Goal: Check status: Check status

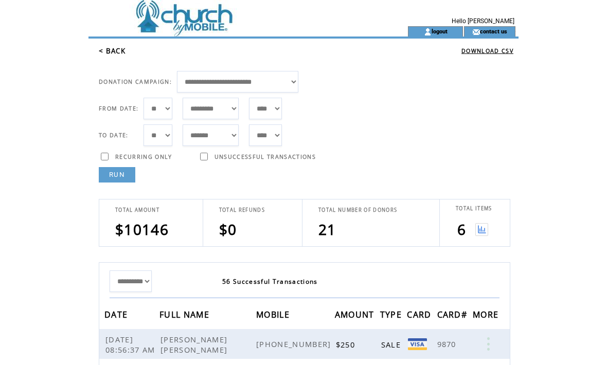
click at [111, 173] on link "RUN" at bounding box center [117, 174] width 37 height 15
click at [106, 175] on link "RUN" at bounding box center [117, 174] width 37 height 15
click at [114, 177] on link "RUN" at bounding box center [117, 174] width 37 height 15
click at [126, 172] on link "RUN" at bounding box center [117, 174] width 37 height 15
click at [485, 229] on img at bounding box center [481, 229] width 13 height 13
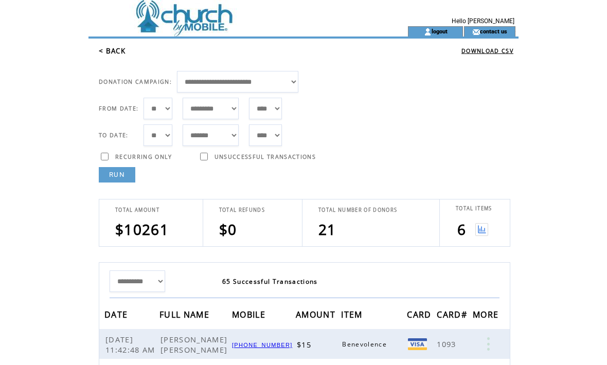
click at [116, 174] on link "RUN" at bounding box center [117, 174] width 37 height 15
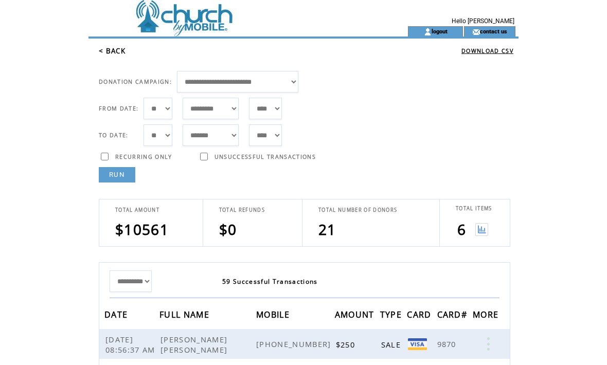
click at [485, 230] on img at bounding box center [481, 229] width 13 height 13
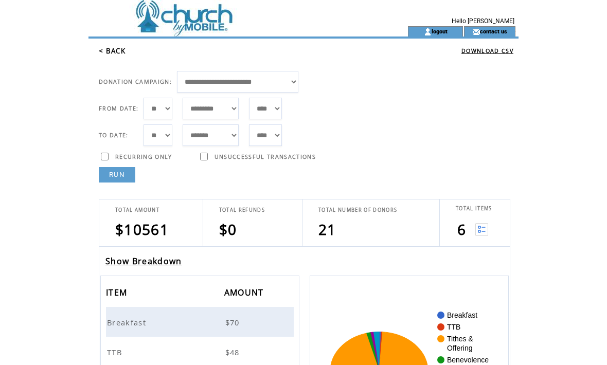
click at [155, 265] on link "Show Breakdown" at bounding box center [143, 261] width 77 height 11
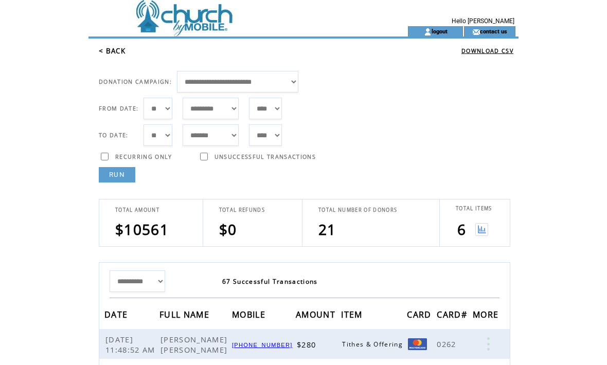
click at [120, 168] on link "RUN" at bounding box center [117, 174] width 37 height 15
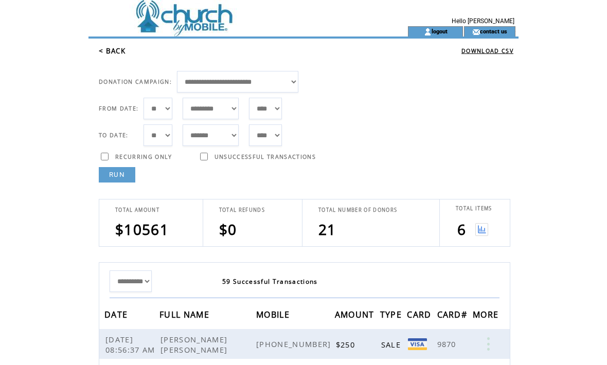
click at [124, 178] on link "RUN" at bounding box center [117, 174] width 37 height 15
click at [129, 169] on link "RUN" at bounding box center [117, 174] width 37 height 15
click at [119, 170] on link "RUN" at bounding box center [117, 174] width 37 height 15
click at [129, 172] on link "RUN" at bounding box center [117, 174] width 37 height 15
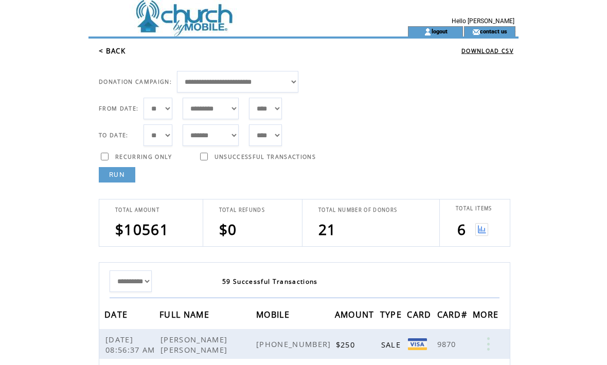
click at [123, 179] on link "RUN" at bounding box center [117, 174] width 37 height 15
click at [121, 171] on link "RUN" at bounding box center [117, 174] width 37 height 15
click at [112, 179] on link "RUN" at bounding box center [117, 174] width 37 height 15
click at [488, 225] on td at bounding box center [482, 229] width 14 height 21
click at [482, 228] on img at bounding box center [481, 229] width 13 height 13
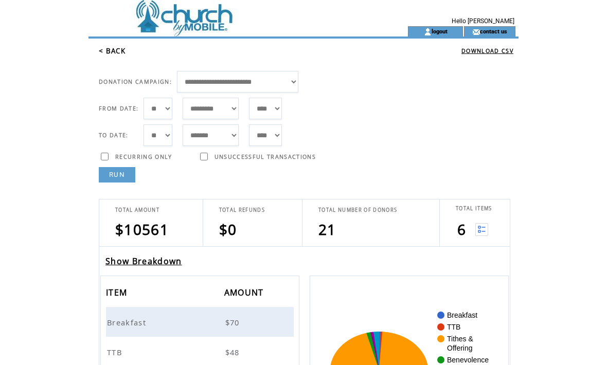
click at [133, 260] on link "Show Breakdown" at bounding box center [143, 261] width 77 height 11
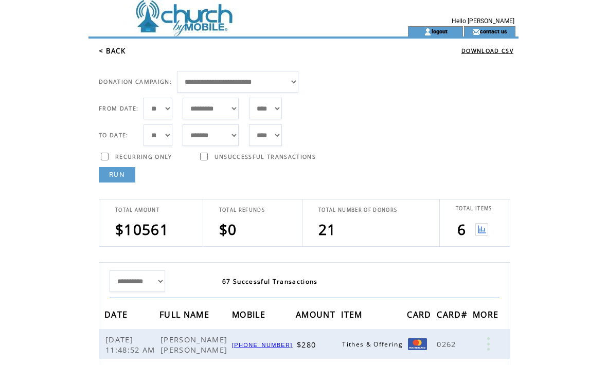
click at [120, 174] on link "RUN" at bounding box center [117, 174] width 37 height 15
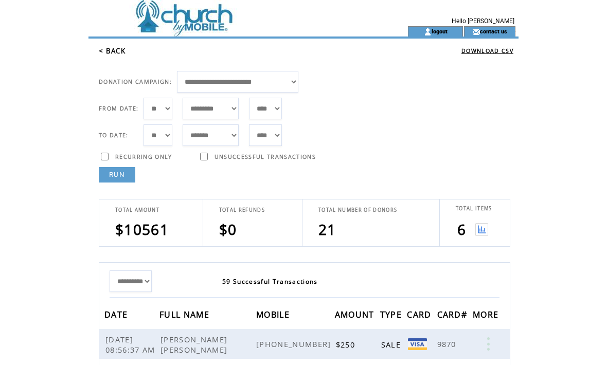
click at [483, 224] on img at bounding box center [481, 229] width 13 height 13
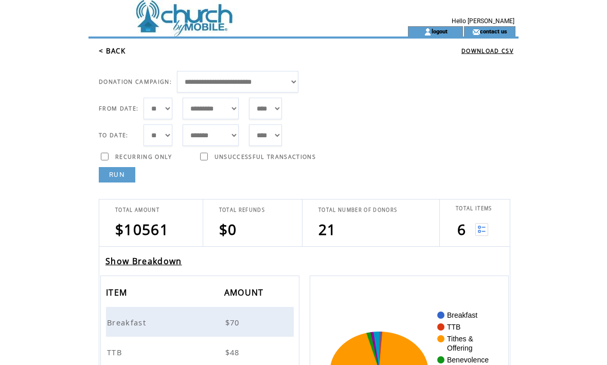
click at [162, 253] on td "Show Breakdown" at bounding box center [304, 261] width 408 height 27
click at [167, 263] on link "Show Breakdown" at bounding box center [143, 261] width 77 height 11
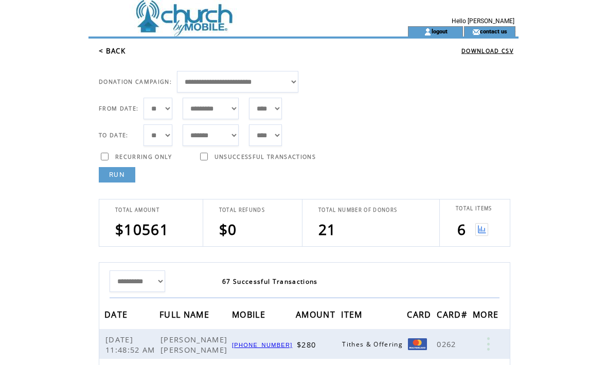
click at [124, 172] on link "RUN" at bounding box center [117, 174] width 37 height 15
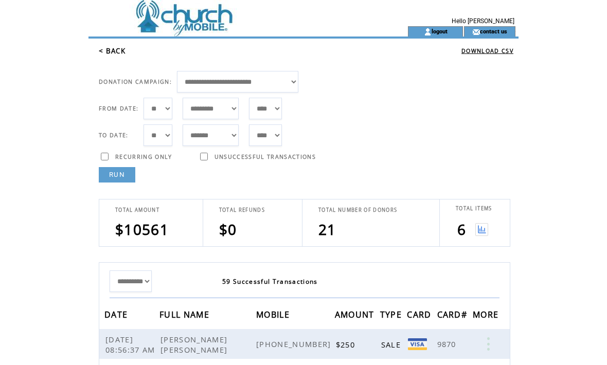
click at [481, 226] on img at bounding box center [481, 229] width 13 height 13
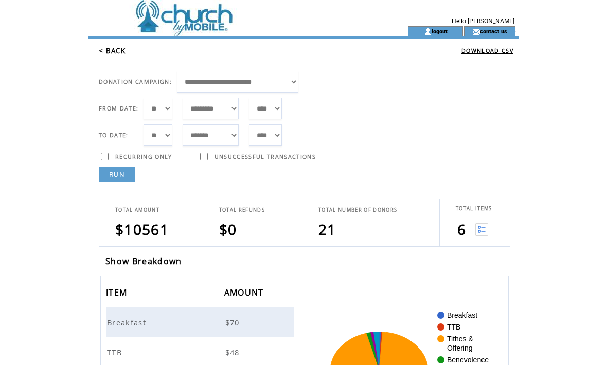
click at [164, 257] on link "Show Breakdown" at bounding box center [143, 261] width 77 height 11
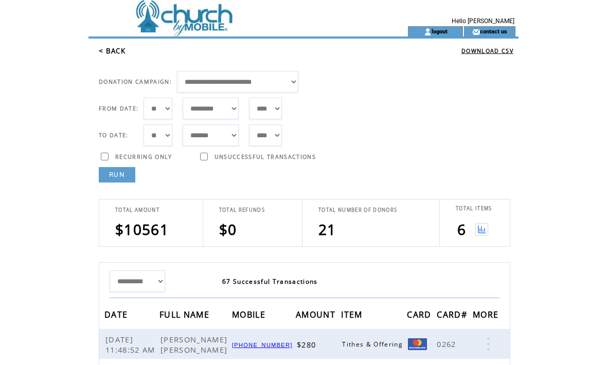
click at [121, 169] on link "RUN" at bounding box center [117, 174] width 37 height 15
